Goal: Transaction & Acquisition: Purchase product/service

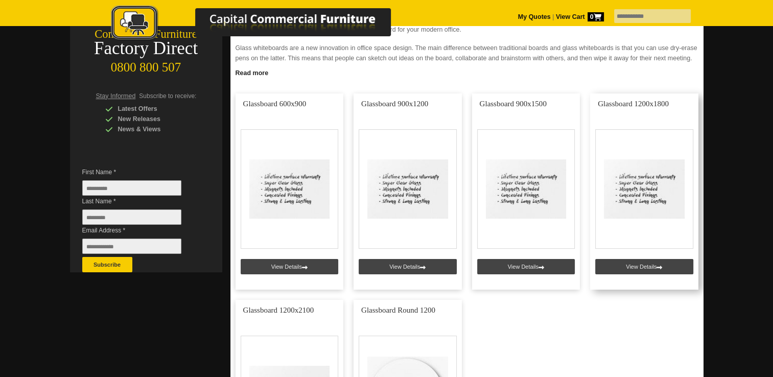
scroll to position [204, 0]
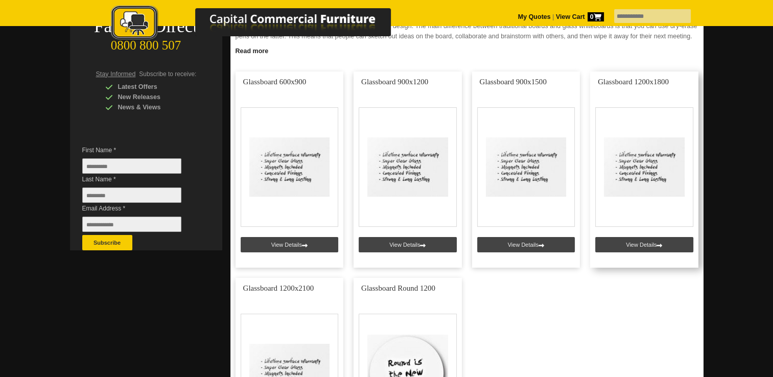
click at [646, 245] on link at bounding box center [644, 170] width 108 height 196
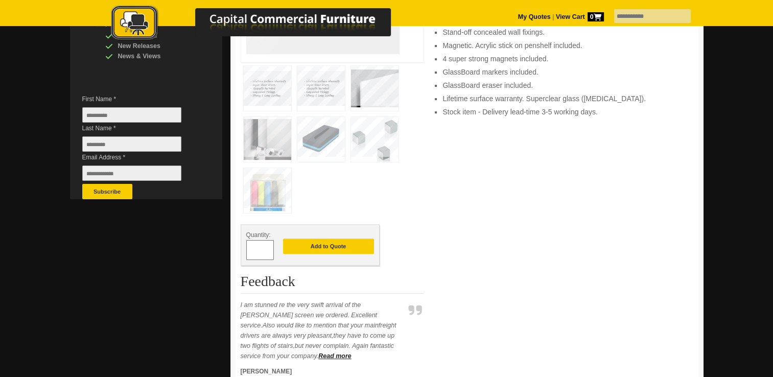
scroll to position [153, 0]
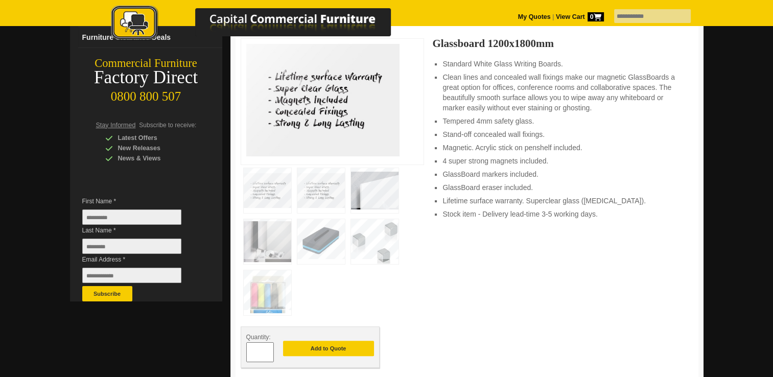
click at [267, 187] on img at bounding box center [267, 190] width 47 height 45
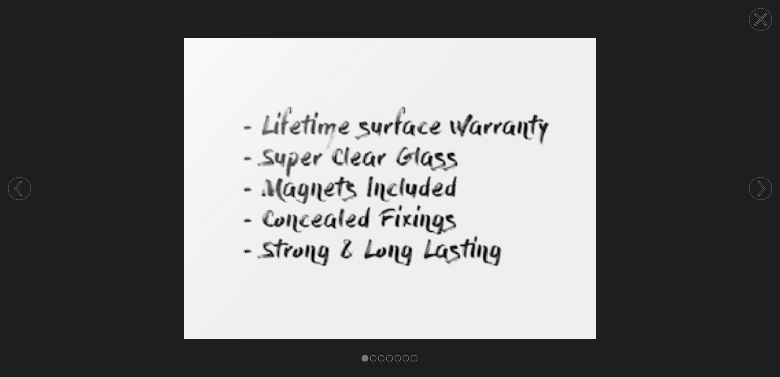
click at [765, 185] on circle at bounding box center [761, 188] width 22 height 22
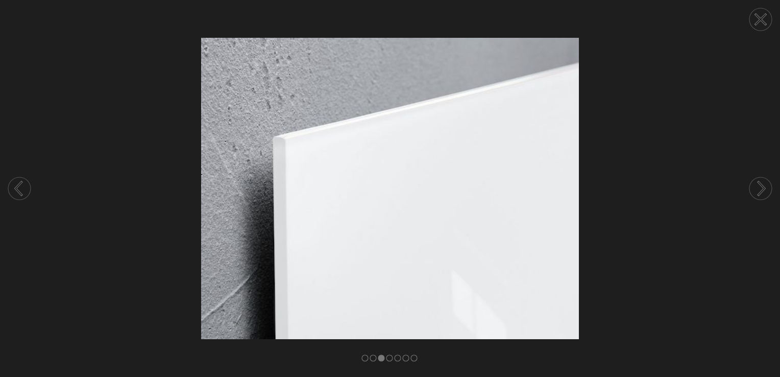
click at [765, 185] on circle at bounding box center [761, 188] width 22 height 22
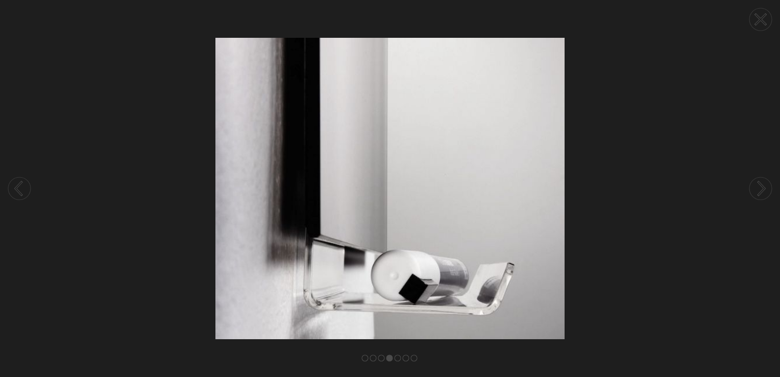
click at [765, 185] on circle at bounding box center [761, 188] width 22 height 22
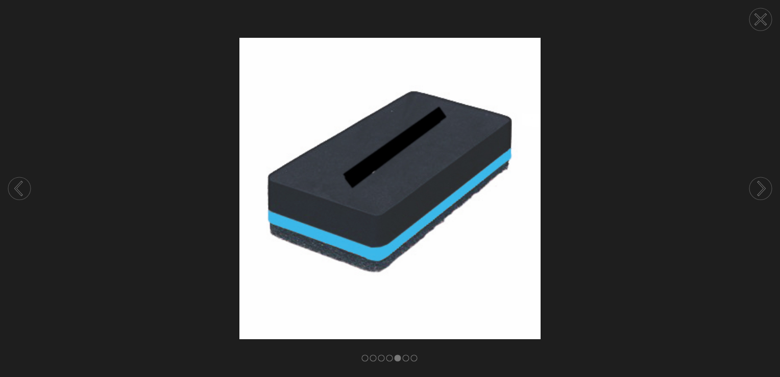
click at [765, 185] on circle at bounding box center [761, 188] width 22 height 22
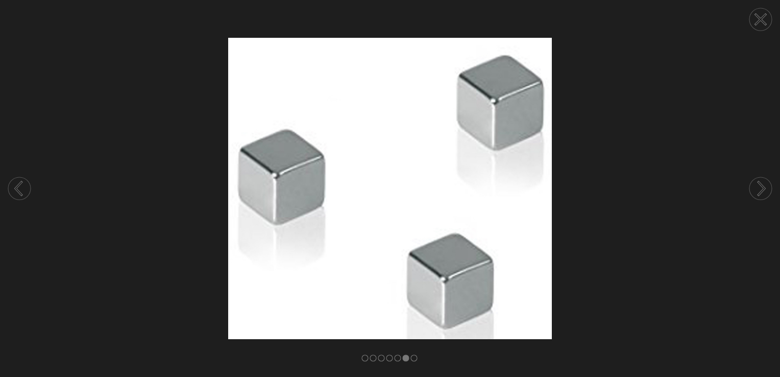
click at [765, 185] on circle at bounding box center [761, 188] width 22 height 22
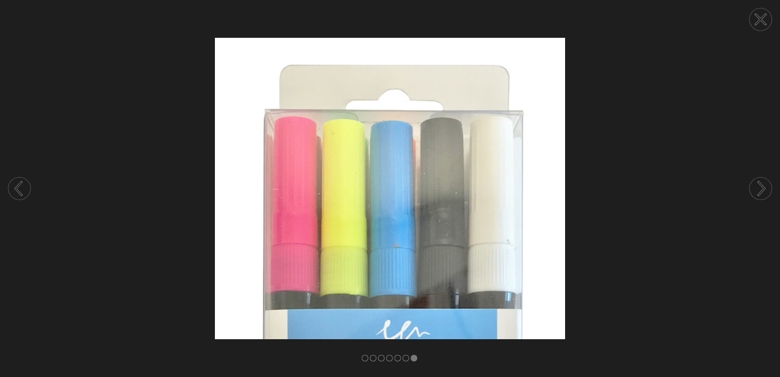
click at [765, 185] on circle at bounding box center [761, 188] width 22 height 22
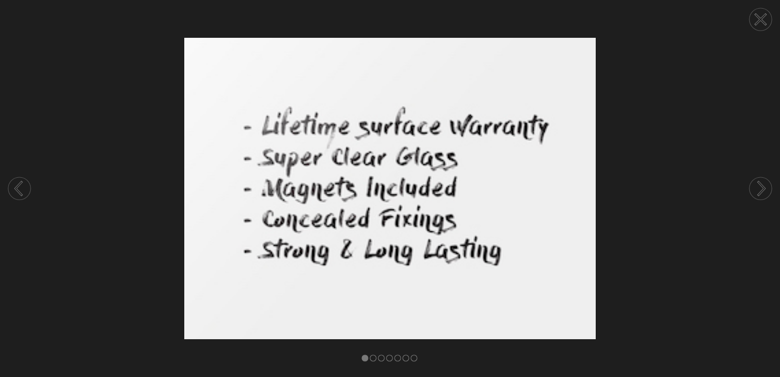
click at [765, 185] on circle at bounding box center [761, 188] width 22 height 22
click at [757, 18] on circle at bounding box center [761, 19] width 22 height 22
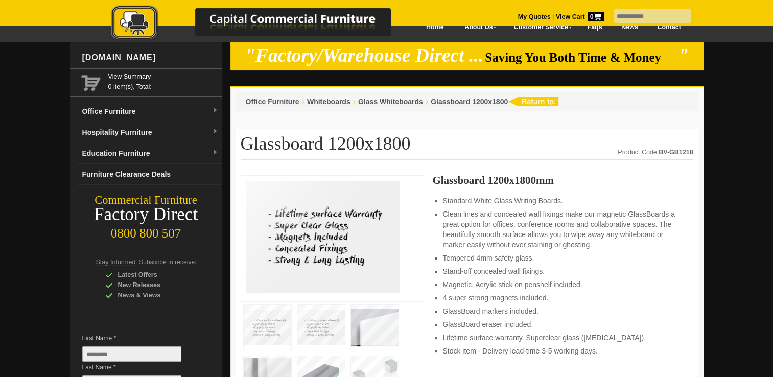
scroll to position [0, 0]
